Goal: Information Seeking & Learning: Learn about a topic

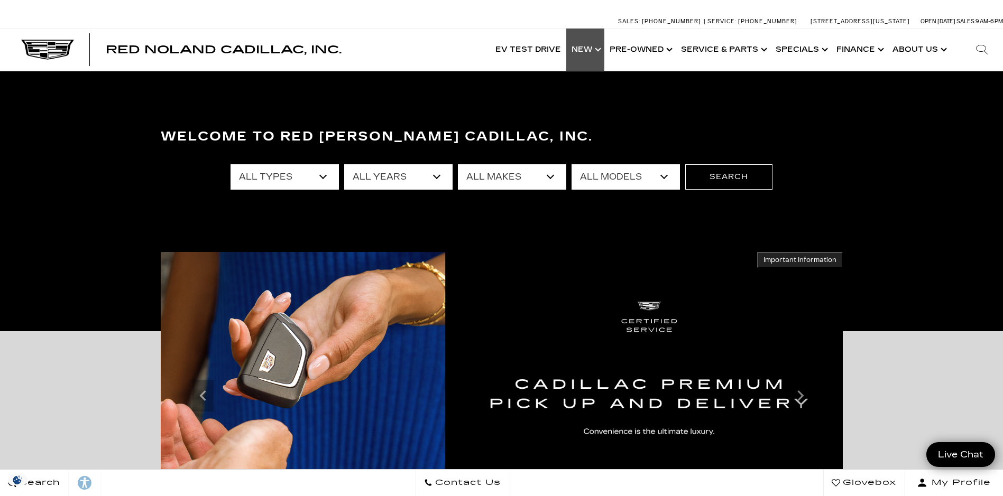
click at [584, 48] on link "Show New" at bounding box center [585, 50] width 38 height 42
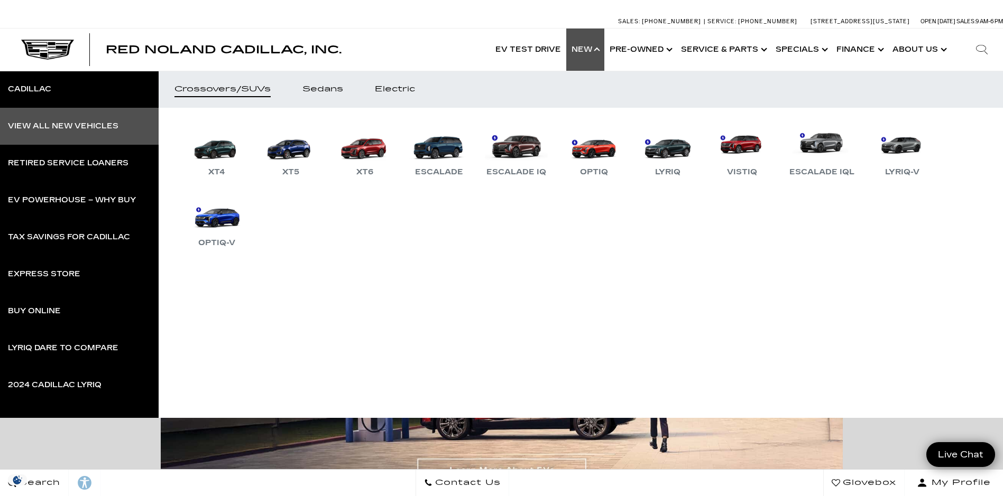
click at [46, 124] on div "View All New Vehicles" at bounding box center [63, 126] width 111 height 7
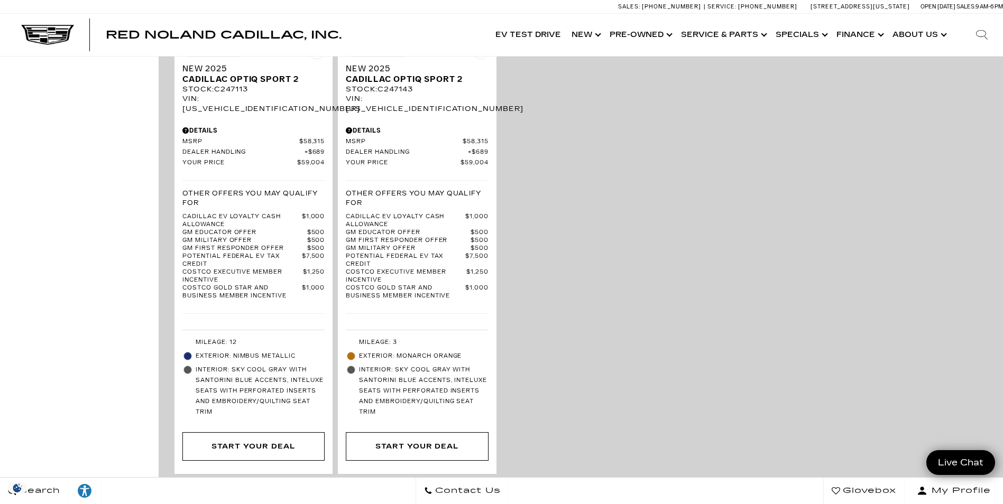
scroll to position [2485, 0]
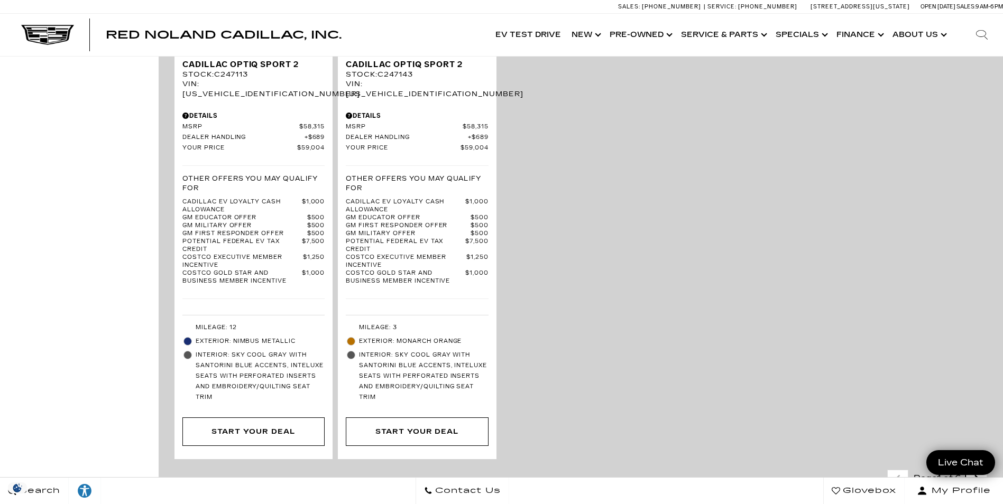
click at [980, 471] on icon "next page" at bounding box center [976, 479] width 7 height 17
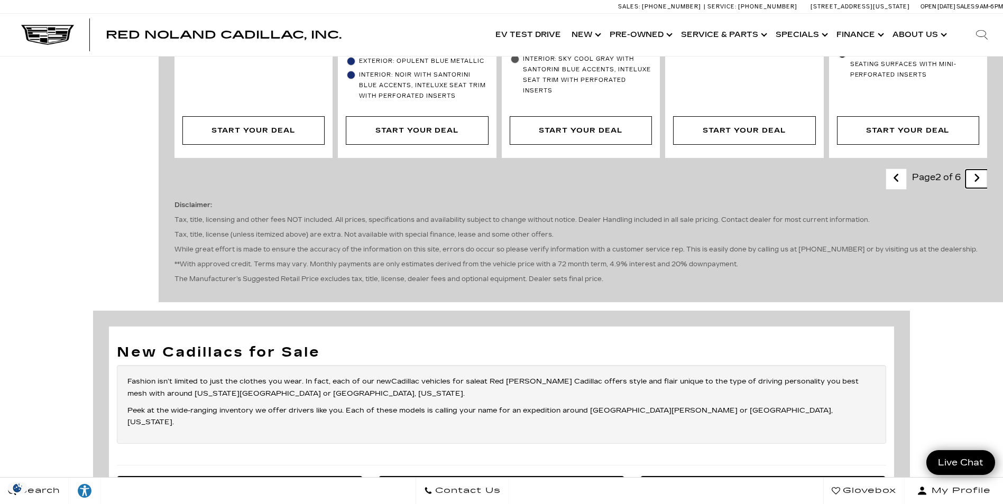
scroll to position [2379, 0]
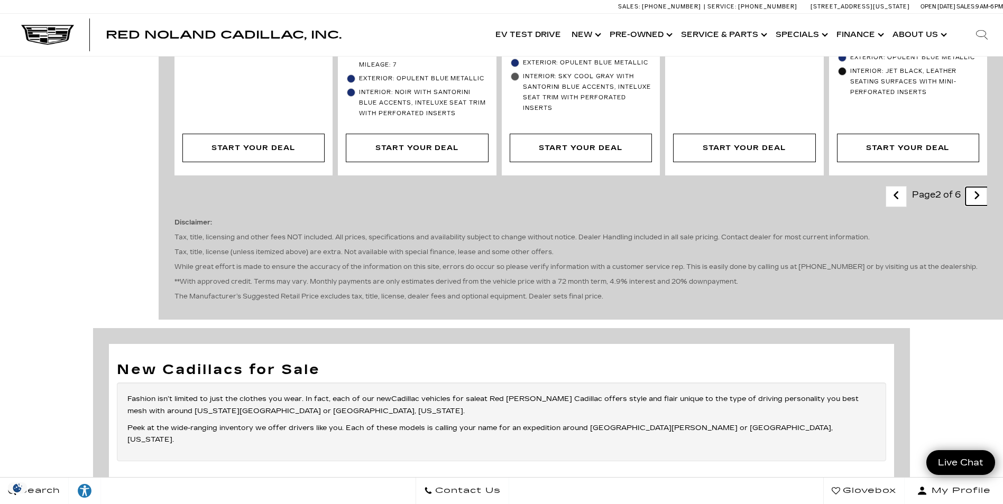
click at [980, 187] on link "Next - Page" at bounding box center [976, 196] width 23 height 19
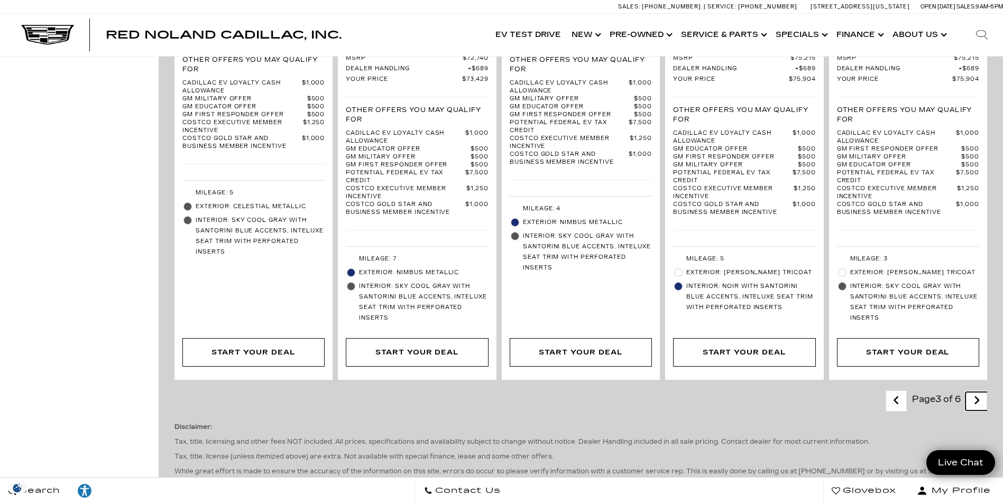
scroll to position [2221, 0]
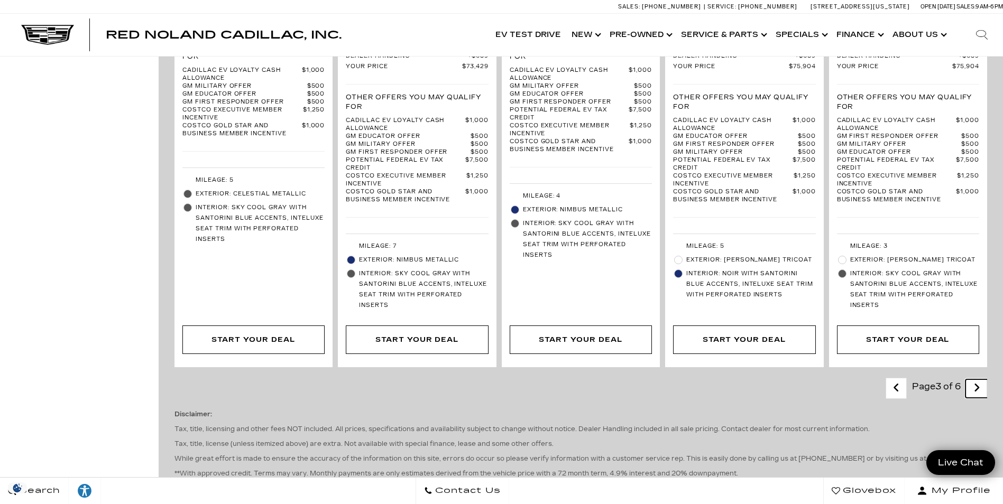
click at [979, 380] on link "Next - Page" at bounding box center [976, 389] width 23 height 19
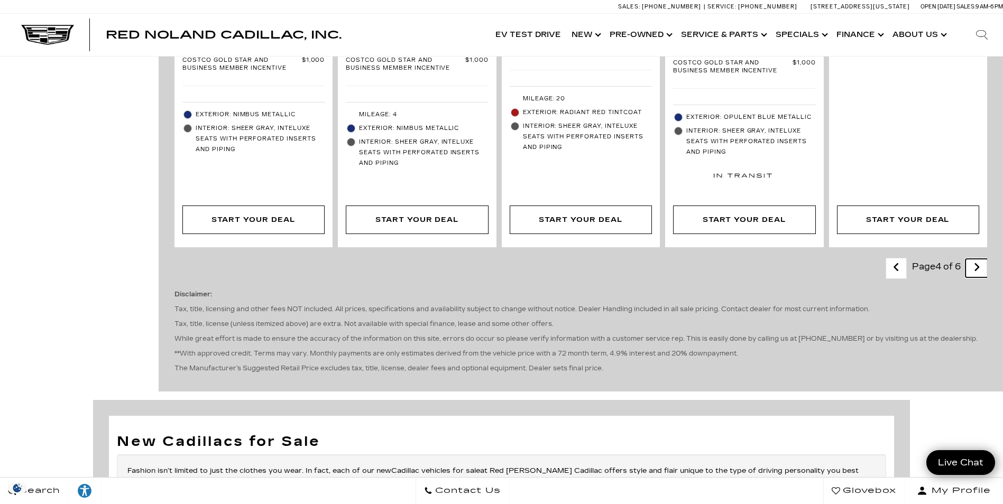
scroll to position [2168, 0]
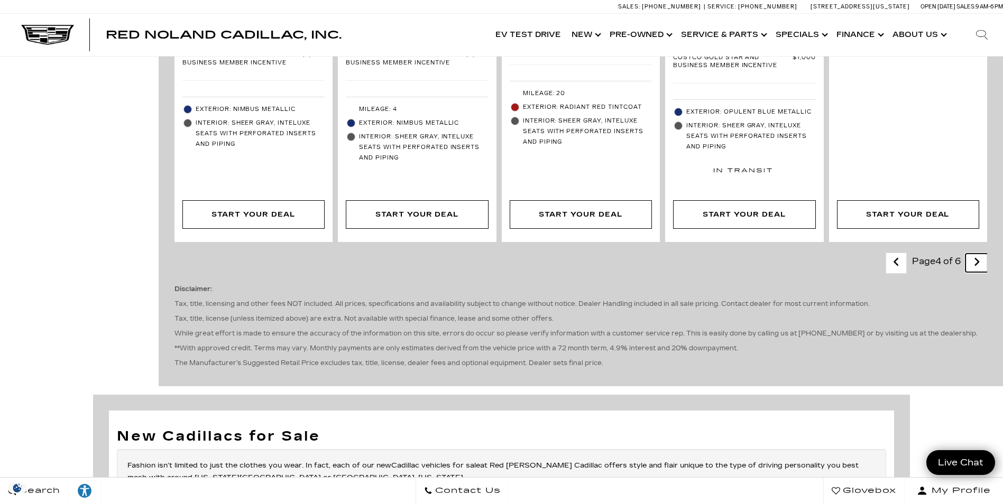
click at [980, 254] on icon "next page" at bounding box center [976, 262] width 7 height 17
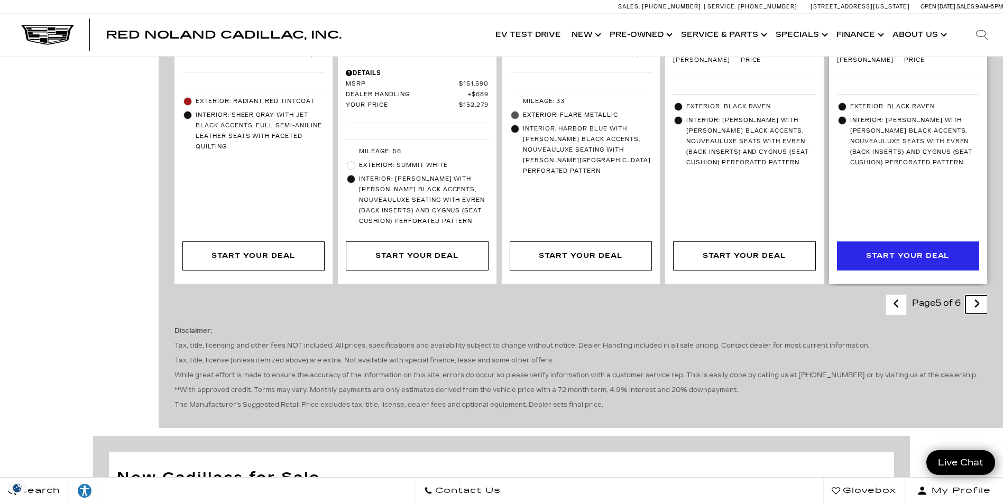
scroll to position [1956, 0]
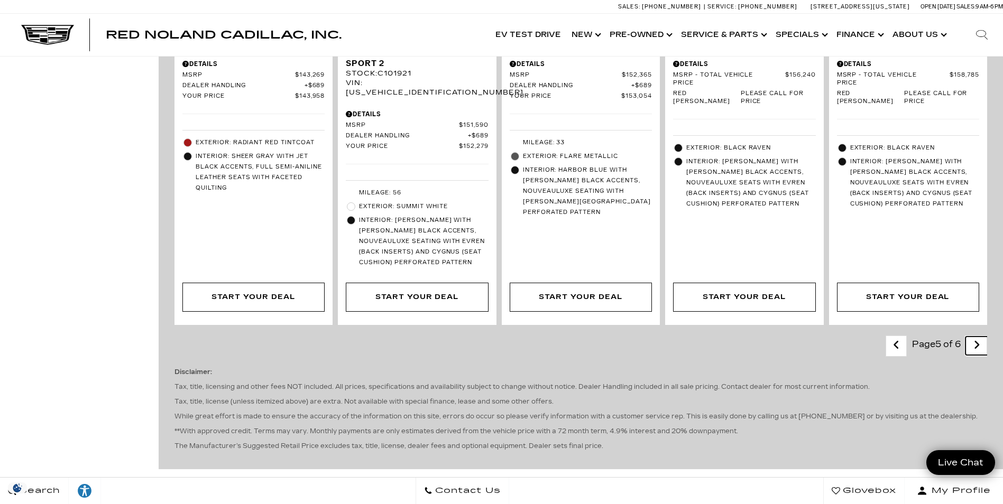
click at [980, 337] on icon "next page" at bounding box center [976, 345] width 7 height 17
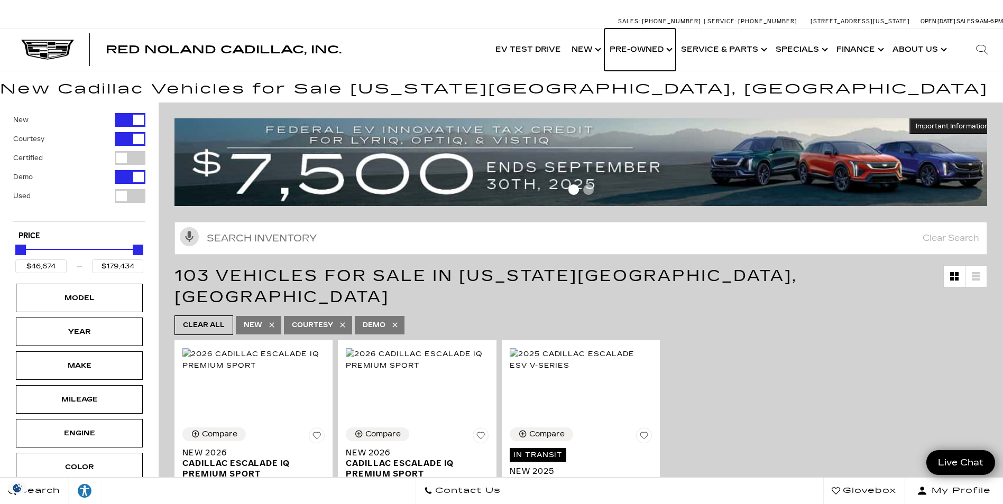
drag, startPoint x: 643, startPoint y: 50, endPoint x: 726, endPoint y: 122, distance: 109.4
click at [643, 50] on link "Show Pre-Owned" at bounding box center [639, 50] width 71 height 42
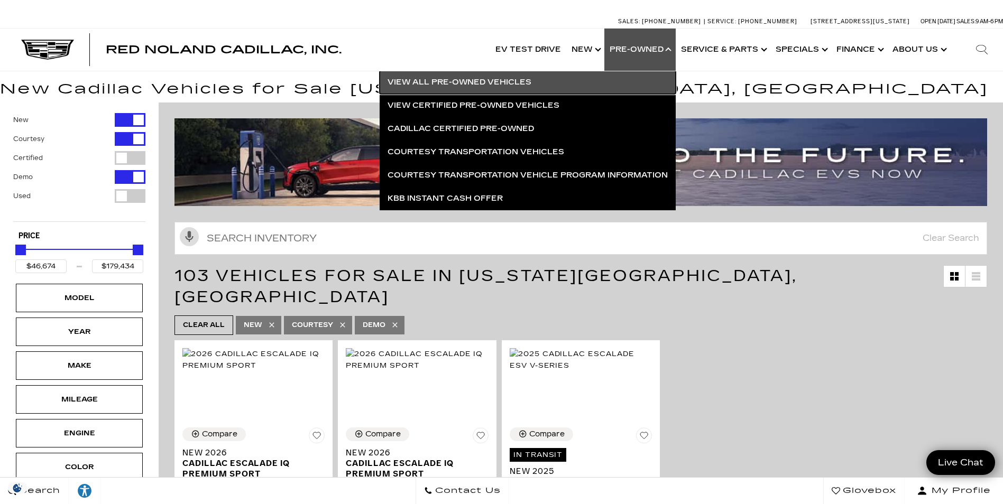
click at [443, 80] on link "View All Pre-Owned Vehicles" at bounding box center [528, 82] width 296 height 23
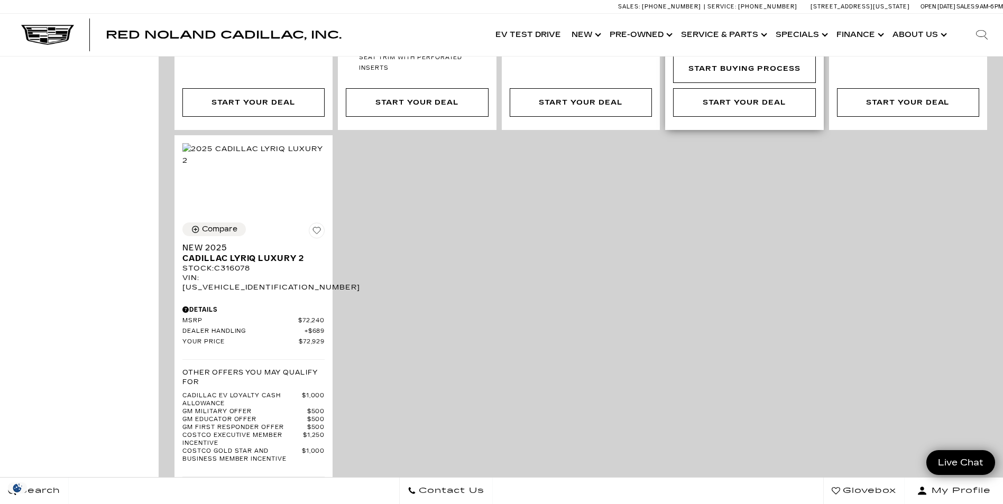
scroll to position [2379, 0]
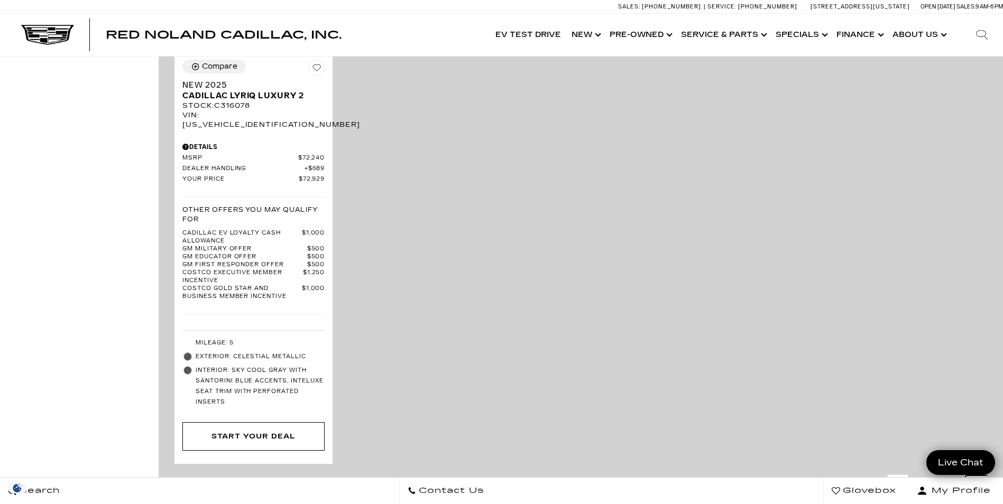
click at [980, 476] on icon "next page" at bounding box center [976, 484] width 7 height 17
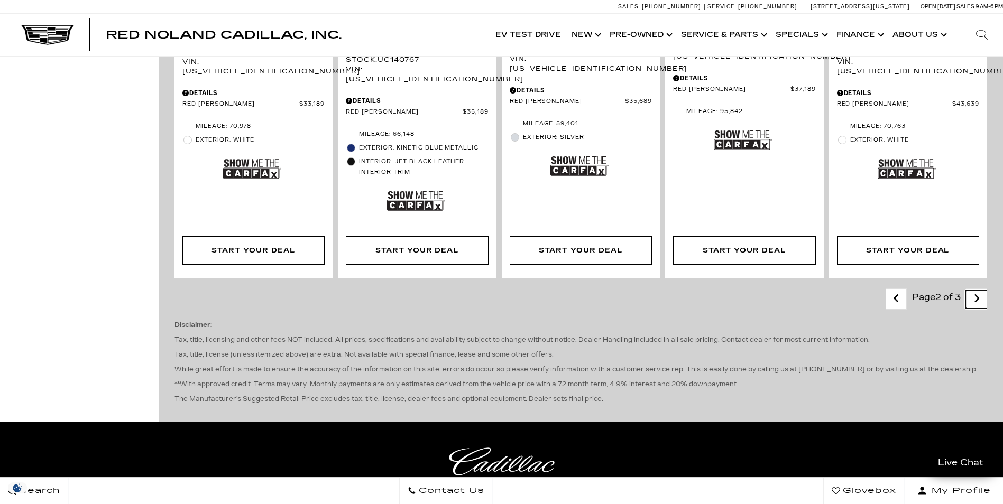
scroll to position [1745, 0]
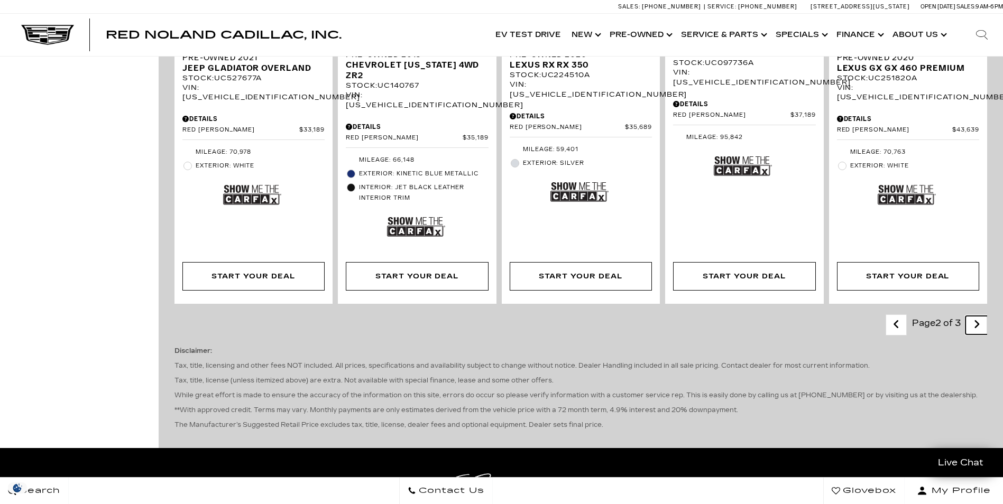
click at [980, 316] on icon "next page" at bounding box center [976, 324] width 7 height 17
